Goal: Check status: Check status

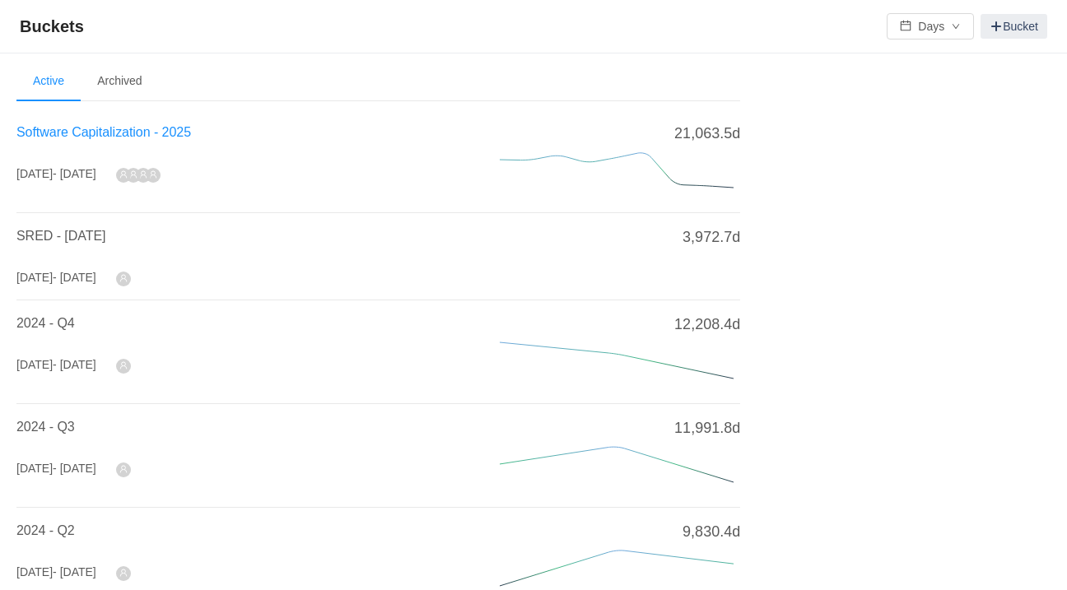
click at [102, 137] on span "Software Capitalization - 2025" at bounding box center [103, 132] width 175 height 14
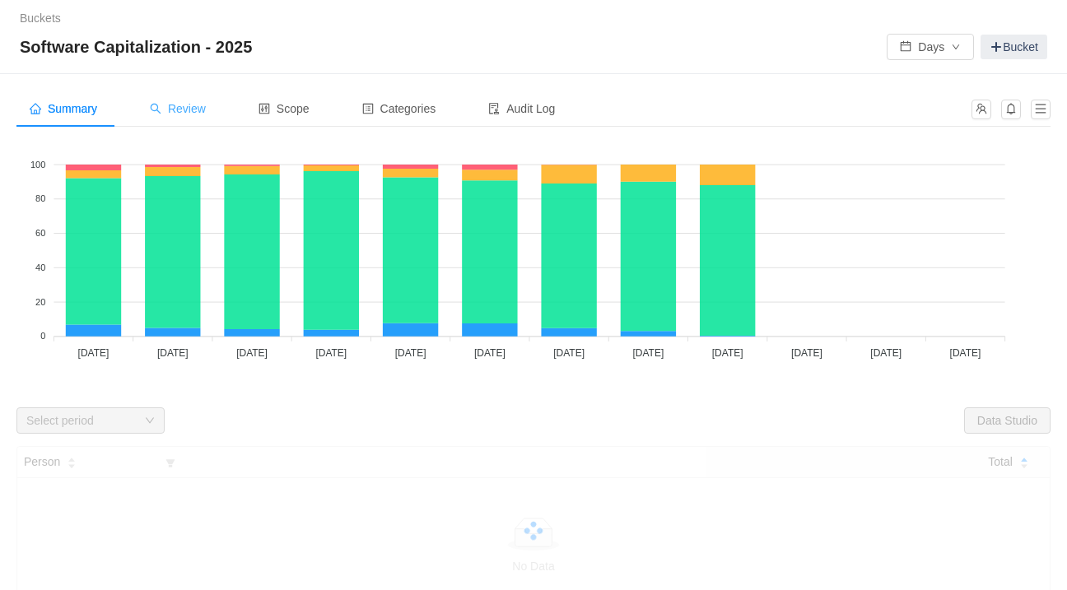
click at [200, 119] on div "Review" at bounding box center [178, 109] width 82 height 37
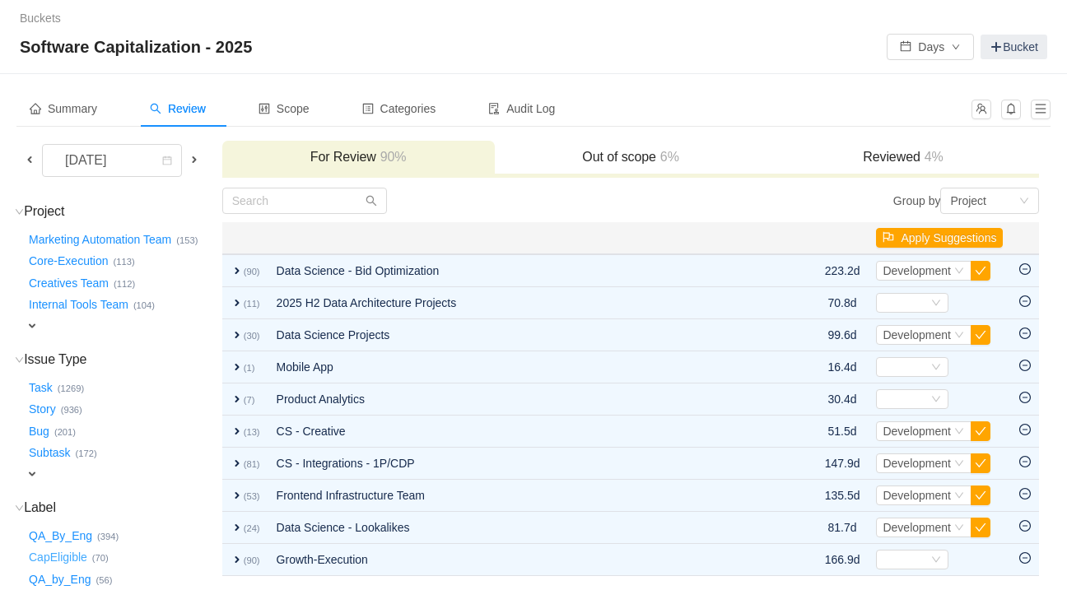
click at [58, 557] on button "CapEligible …" at bounding box center [59, 558] width 67 height 26
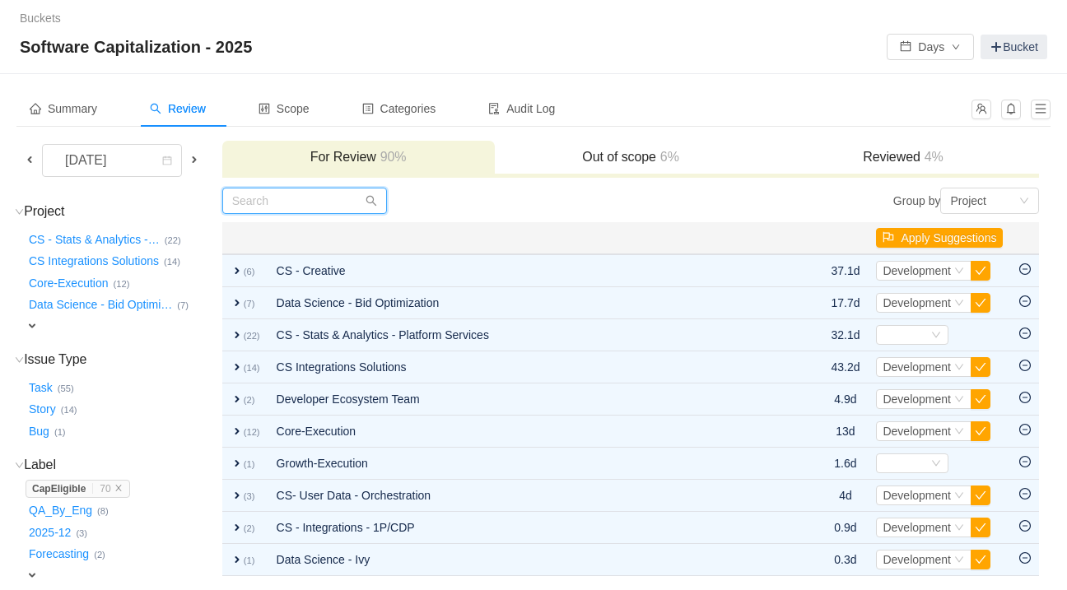
click at [328, 212] on input "text" at bounding box center [304, 201] width 165 height 26
click at [324, 199] on input "text" at bounding box center [304, 201] width 165 height 26
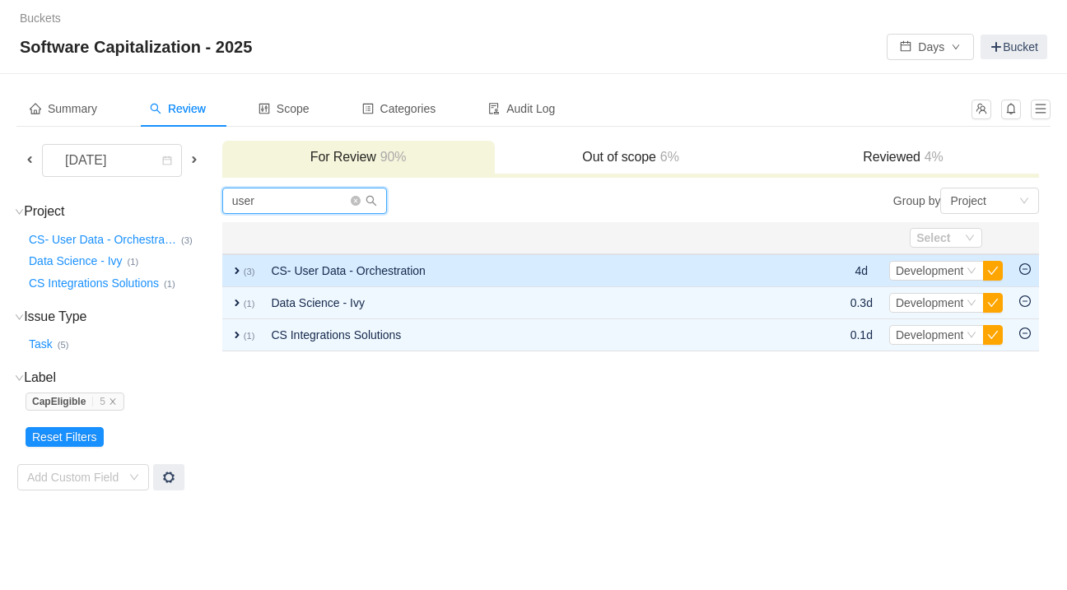
type input "user"
click at [247, 261] on td "expand (3)" at bounding box center [242, 270] width 41 height 33
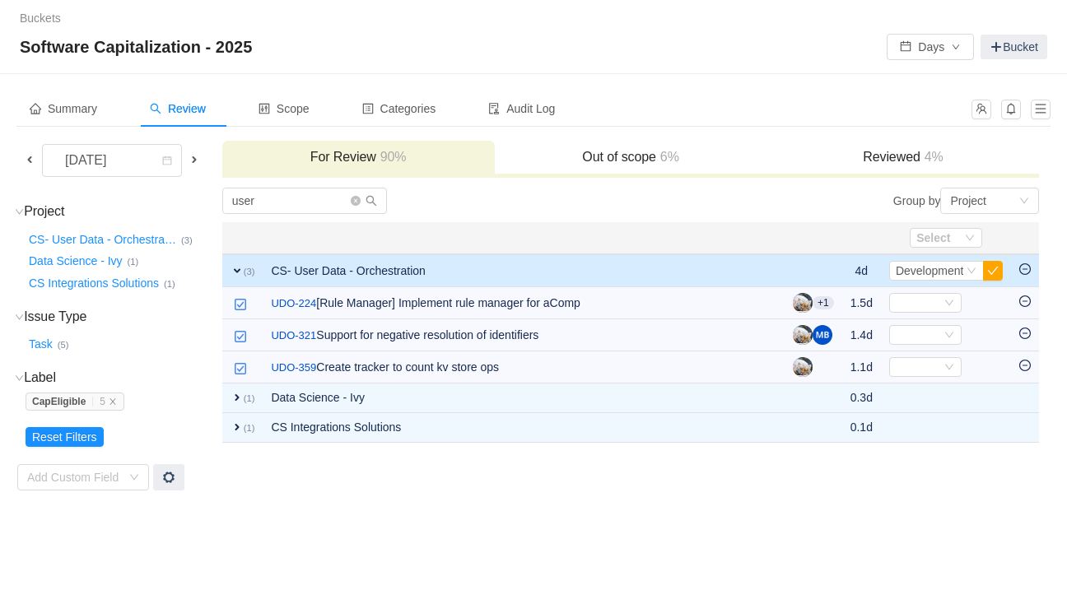
click at [28, 164] on span at bounding box center [29, 159] width 13 height 13
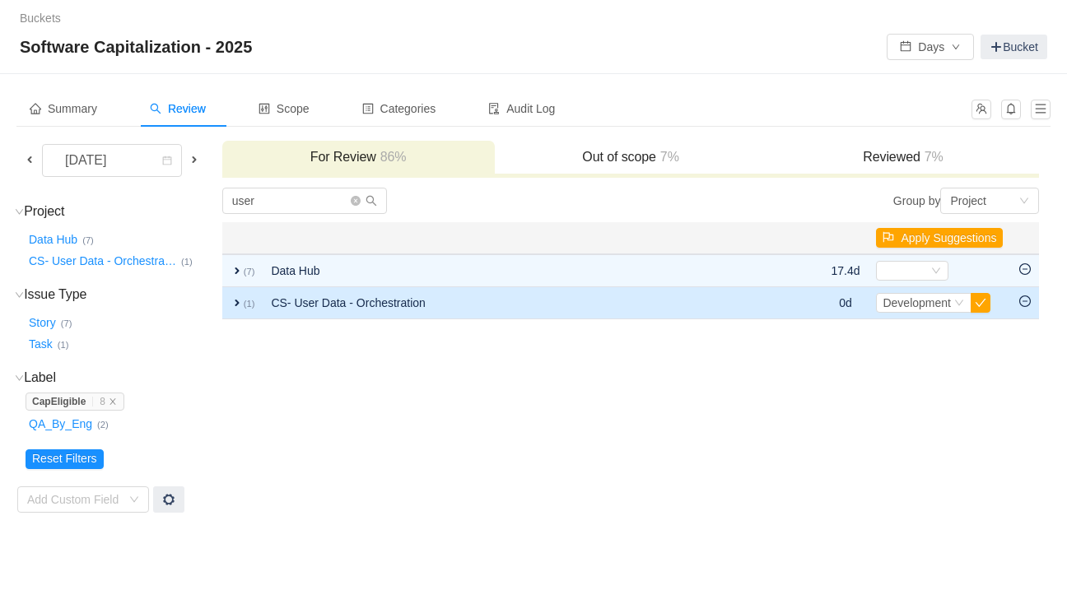
click at [236, 302] on span "expand" at bounding box center [237, 302] width 13 height 13
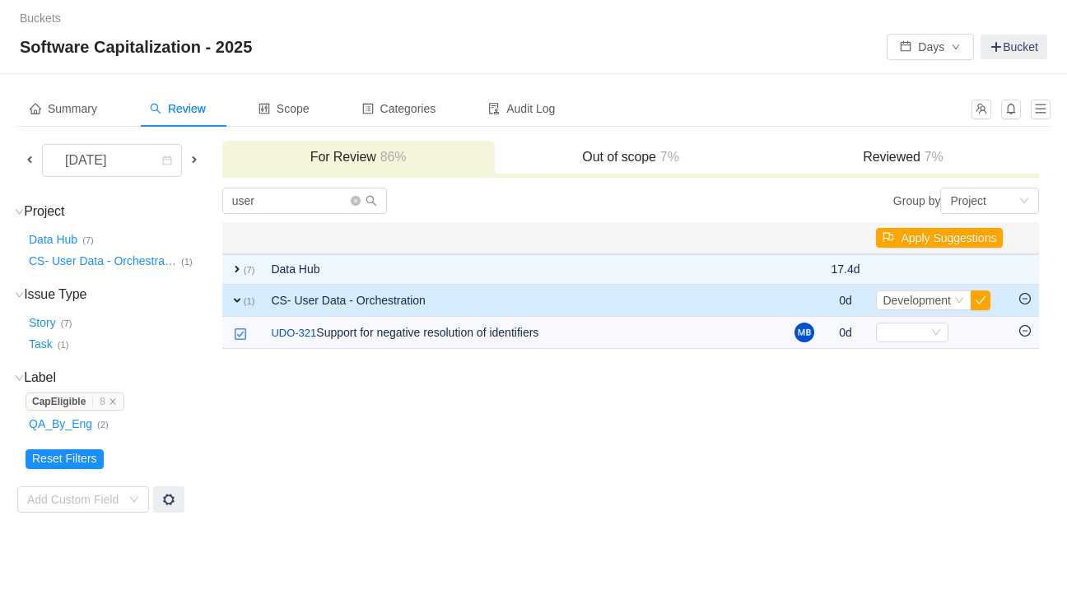
click at [196, 161] on span at bounding box center [194, 159] width 13 height 13
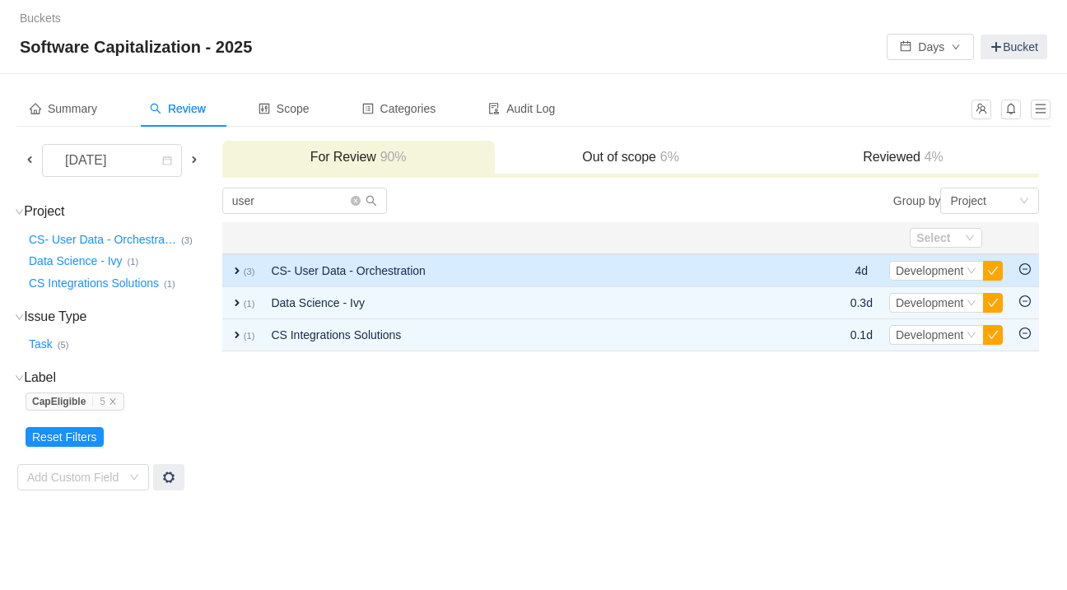
click at [244, 268] on span "expand" at bounding box center [237, 270] width 13 height 13
